Goal: Task Accomplishment & Management: Manage account settings

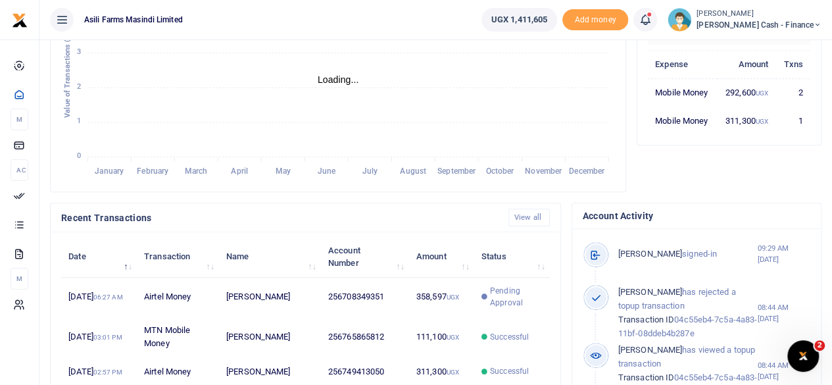
scroll to position [329, 0]
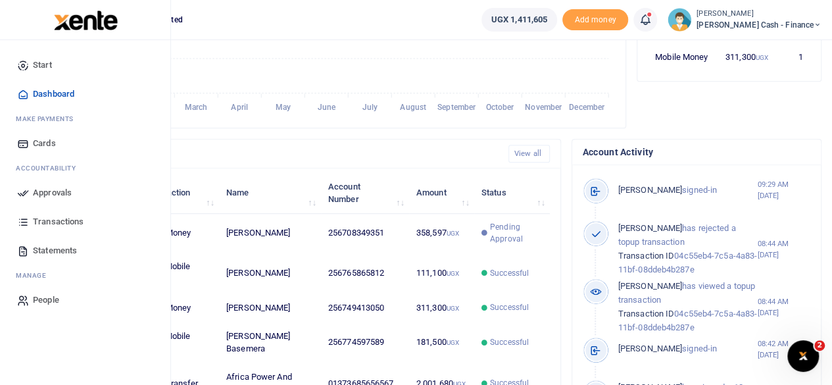
click at [51, 190] on span "Approvals" at bounding box center [52, 192] width 39 height 13
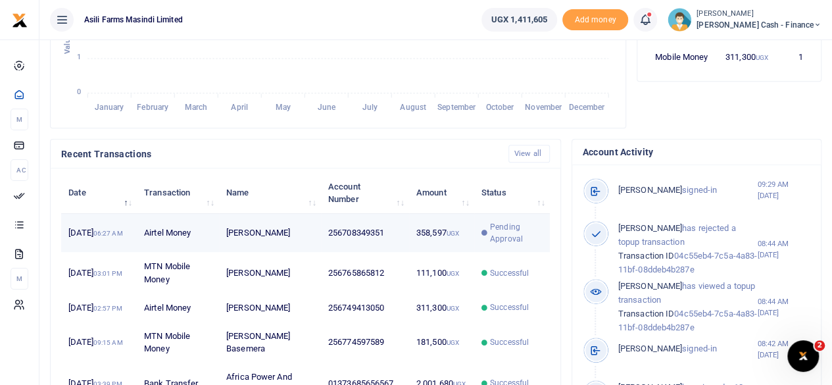
click at [384, 249] on td "256708349351" at bounding box center [365, 233] width 88 height 39
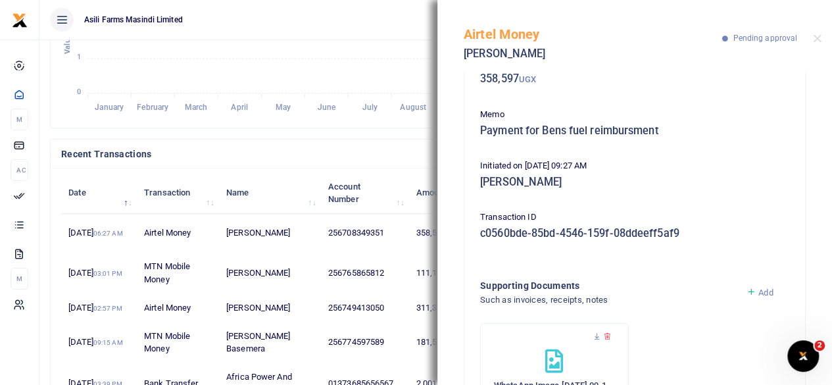
scroll to position [170, 0]
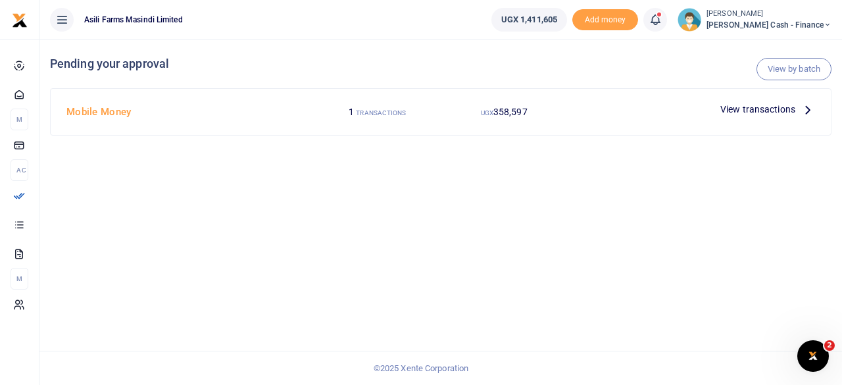
click at [803, 105] on icon at bounding box center [808, 109] width 14 height 14
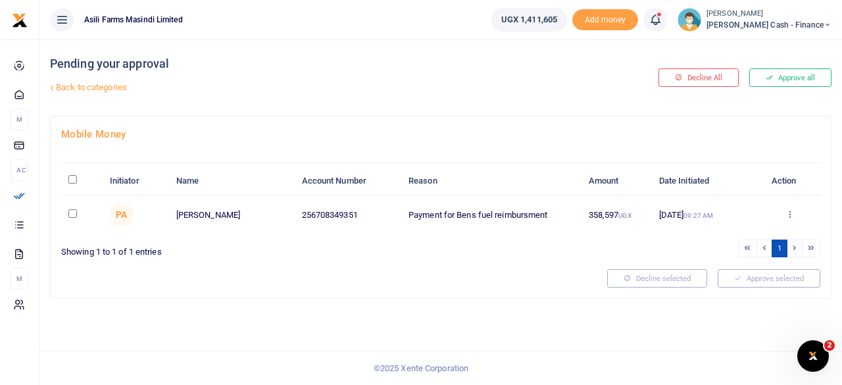
click at [72, 178] on input "\a \a : activate to sort column descending" at bounding box center [72, 179] width 9 height 9
checkbox input "true"
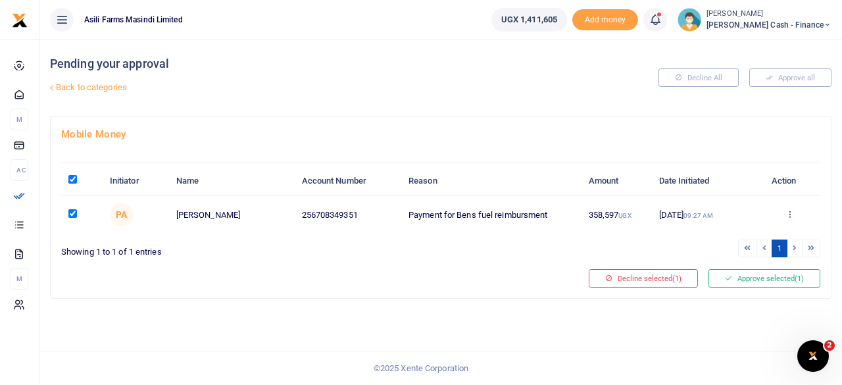
click at [786, 211] on div "Approve Decline Details" at bounding box center [790, 215] width 46 height 13
click at [788, 213] on icon at bounding box center [790, 213] width 9 height 9
click at [733, 293] on link "Details" at bounding box center [742, 294] width 104 height 18
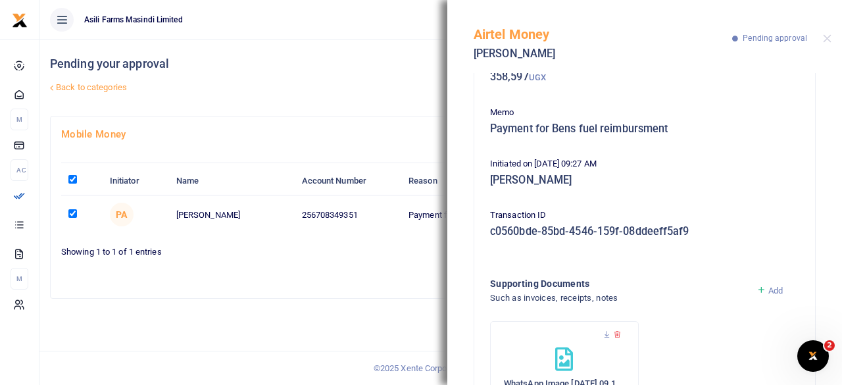
scroll to position [170, 0]
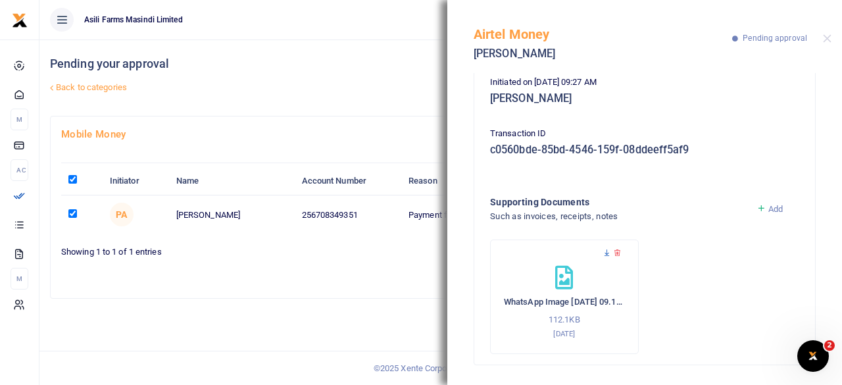
click at [605, 251] on icon at bounding box center [607, 253] width 9 height 9
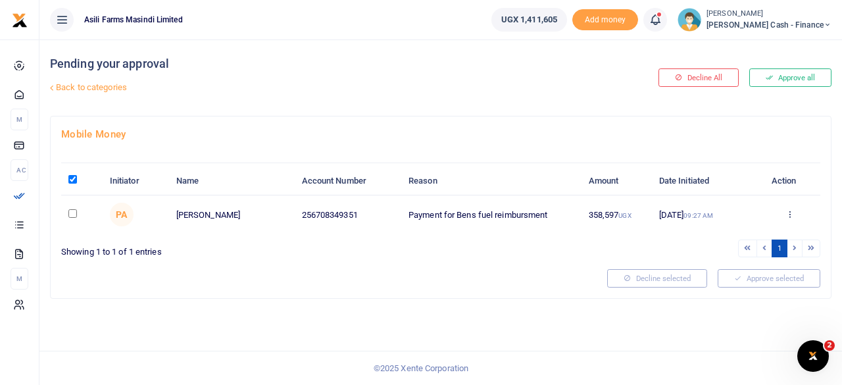
click at [74, 211] on input "checkbox" at bounding box center [72, 213] width 9 height 9
checkbox input "true"
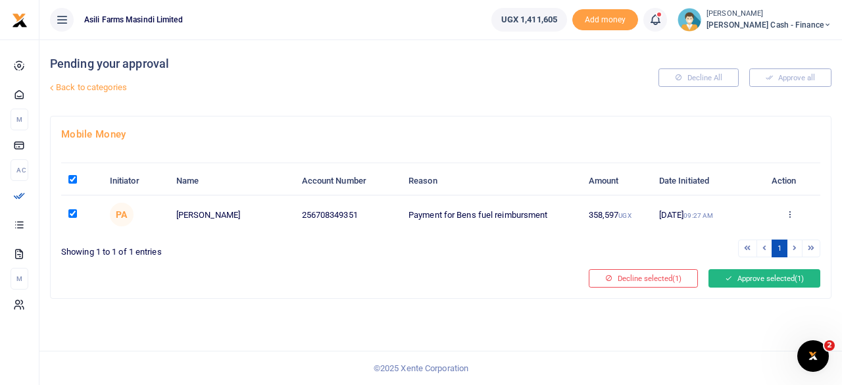
click at [764, 278] on button "Approve selected (1)" at bounding box center [765, 278] width 112 height 18
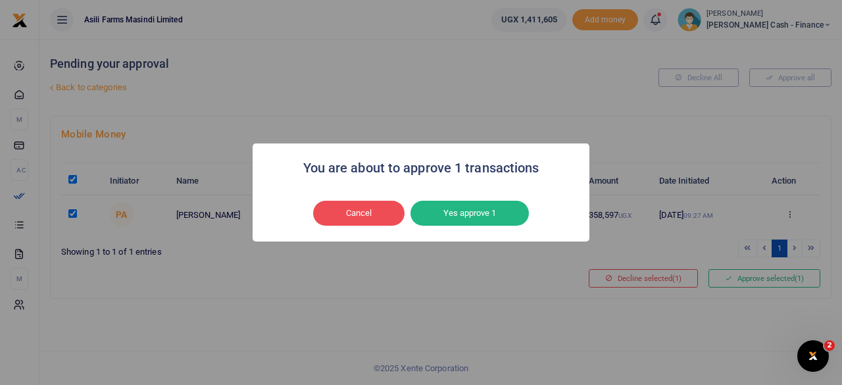
click at [480, 215] on button "Yes approve 1" at bounding box center [470, 213] width 118 height 25
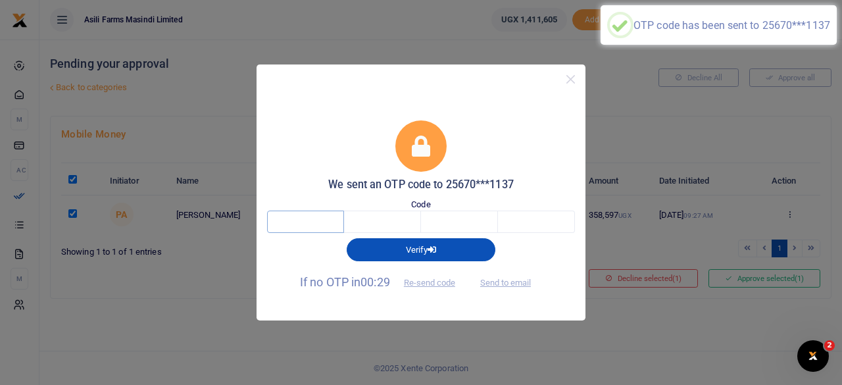
click at [292, 221] on input "text" at bounding box center [305, 222] width 77 height 22
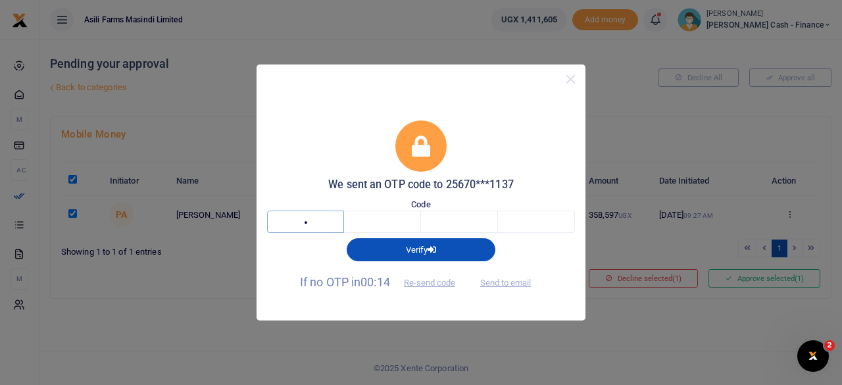
type input "4"
type input "5"
type input "1"
type input "5"
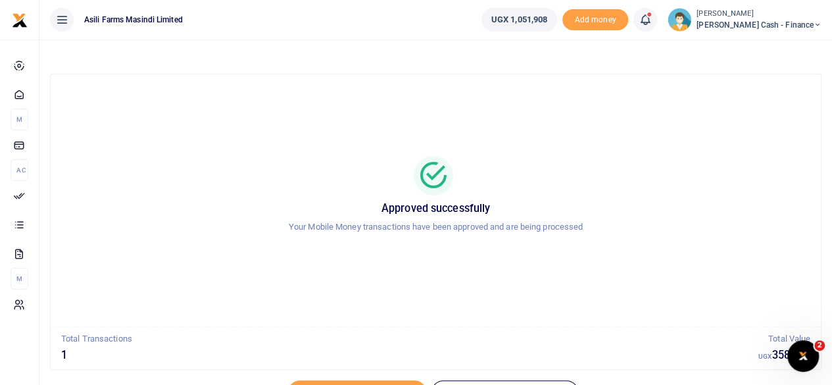
click at [817, 26] on icon at bounding box center [818, 24] width 8 height 9
click at [780, 116] on link "Logout" at bounding box center [728, 120] width 104 height 18
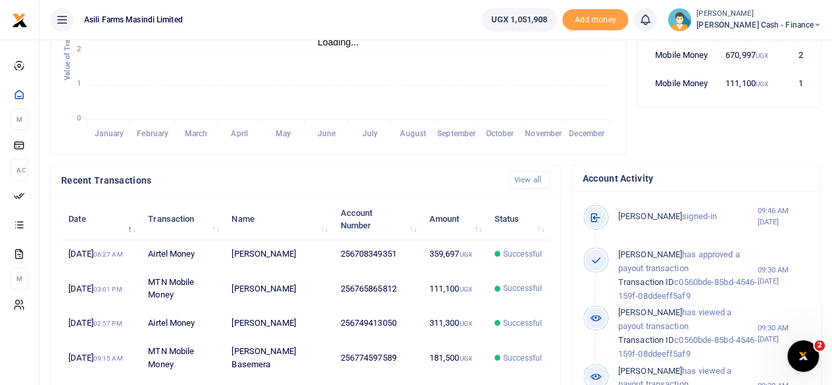
scroll to position [329, 0]
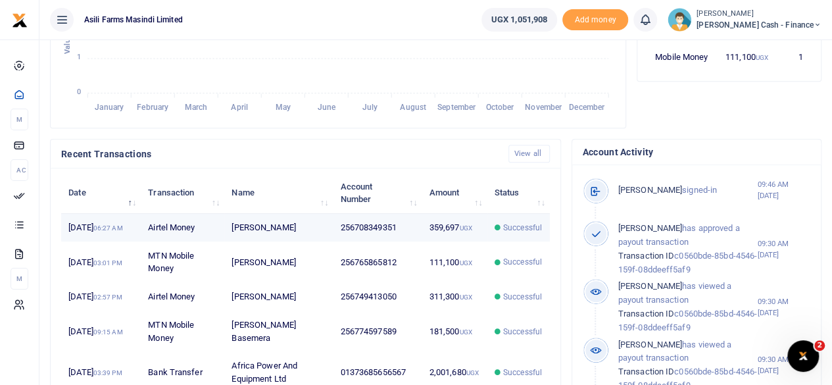
click at [507, 234] on span "Successful" at bounding box center [522, 228] width 39 height 12
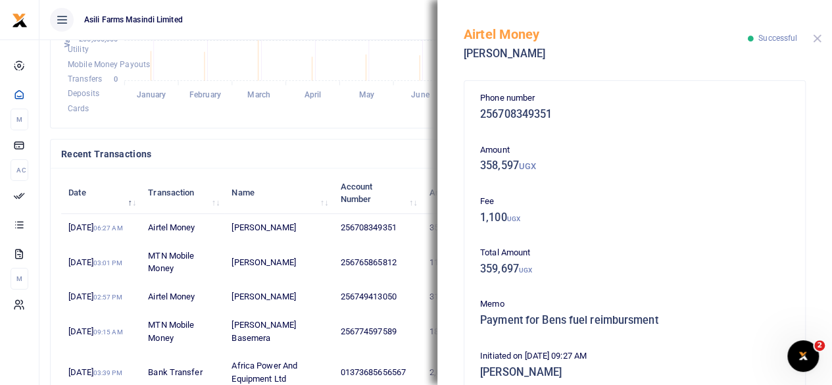
click at [819, 38] on button "Close" at bounding box center [817, 38] width 9 height 9
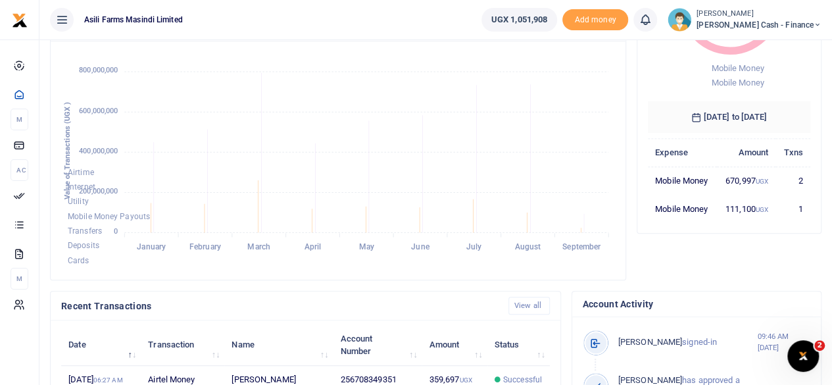
scroll to position [0, 0]
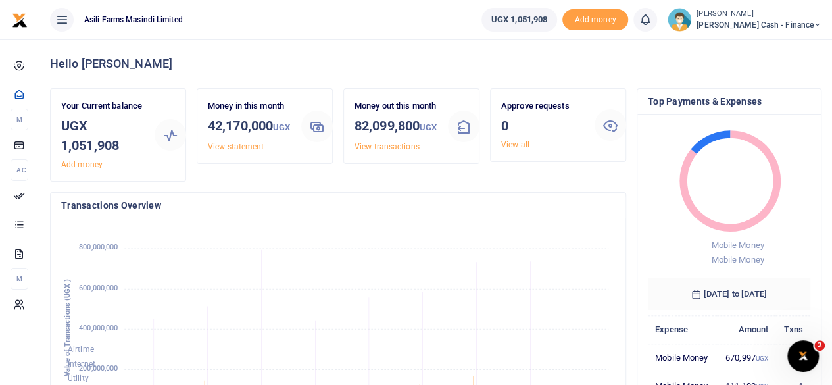
click at [823, 26] on li "Didas Mugume Petty Cash - Finance Switch accounts My profile Help Center Logout" at bounding box center [745, 20] width 165 height 24
click at [815, 20] on icon at bounding box center [818, 24] width 8 height 9
click at [771, 124] on link "Logout" at bounding box center [728, 120] width 104 height 18
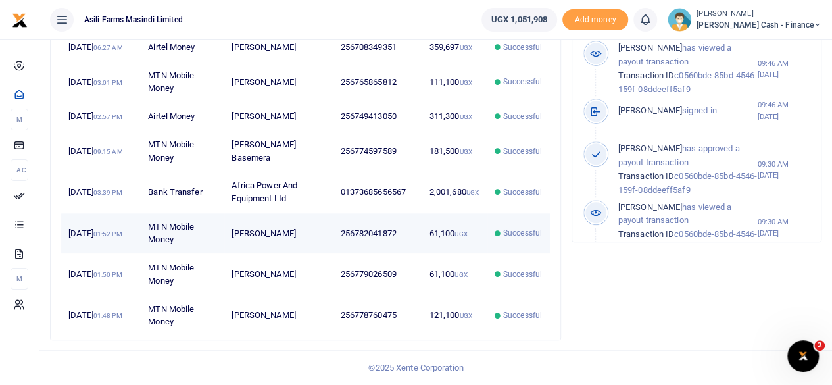
scroll to position [547, 0]
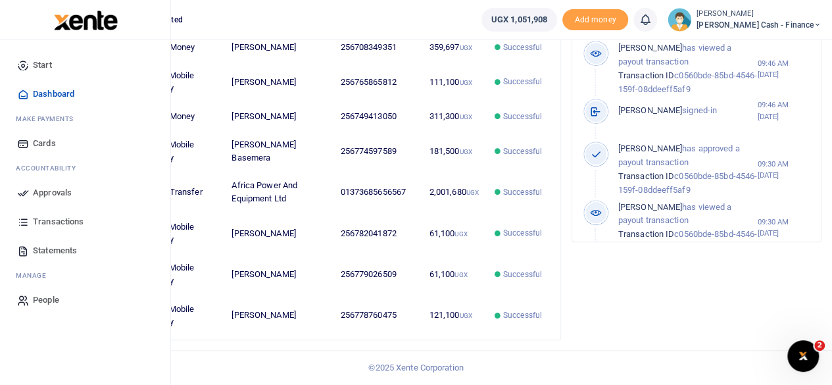
click at [63, 220] on span "Transactions" at bounding box center [58, 221] width 51 height 13
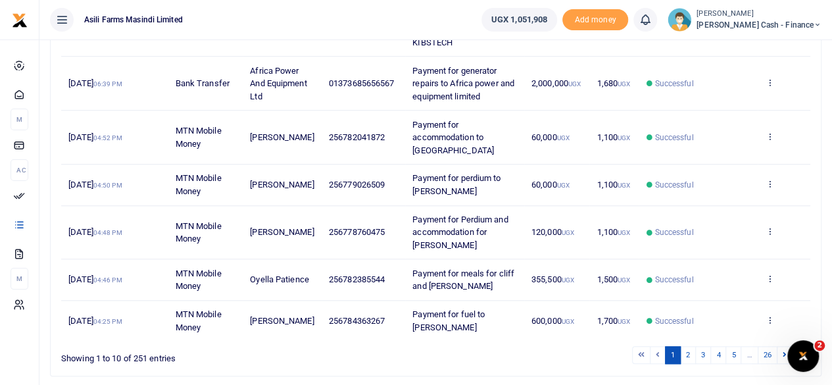
scroll to position [511, 0]
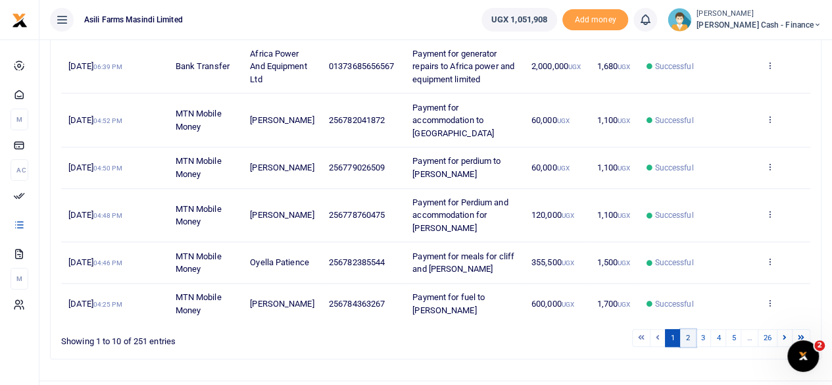
click at [688, 329] on link "2" at bounding box center [688, 338] width 16 height 18
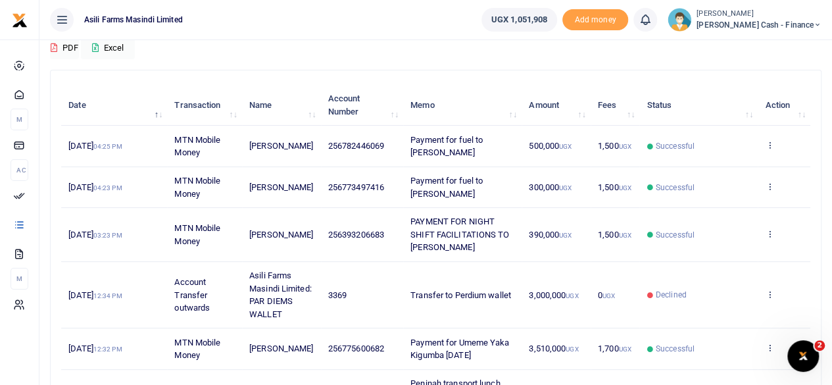
scroll to position [132, 0]
